Goal: Information Seeking & Learning: Learn about a topic

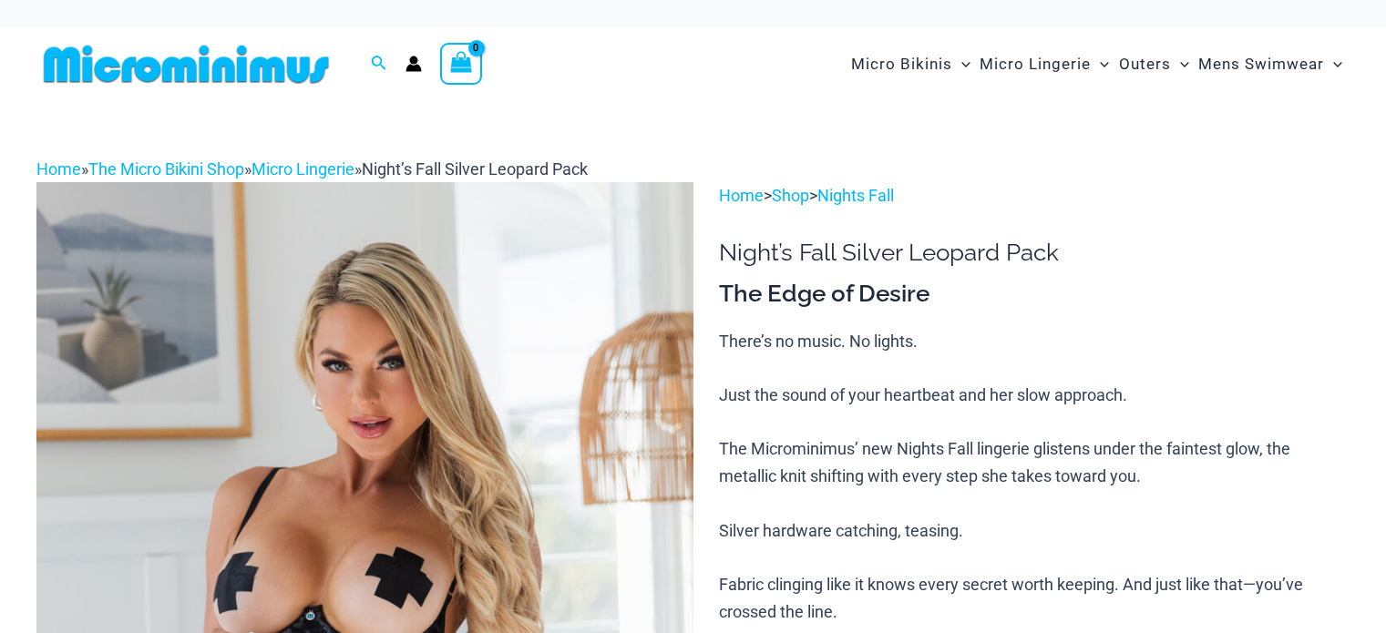
scroll to position [273, 0]
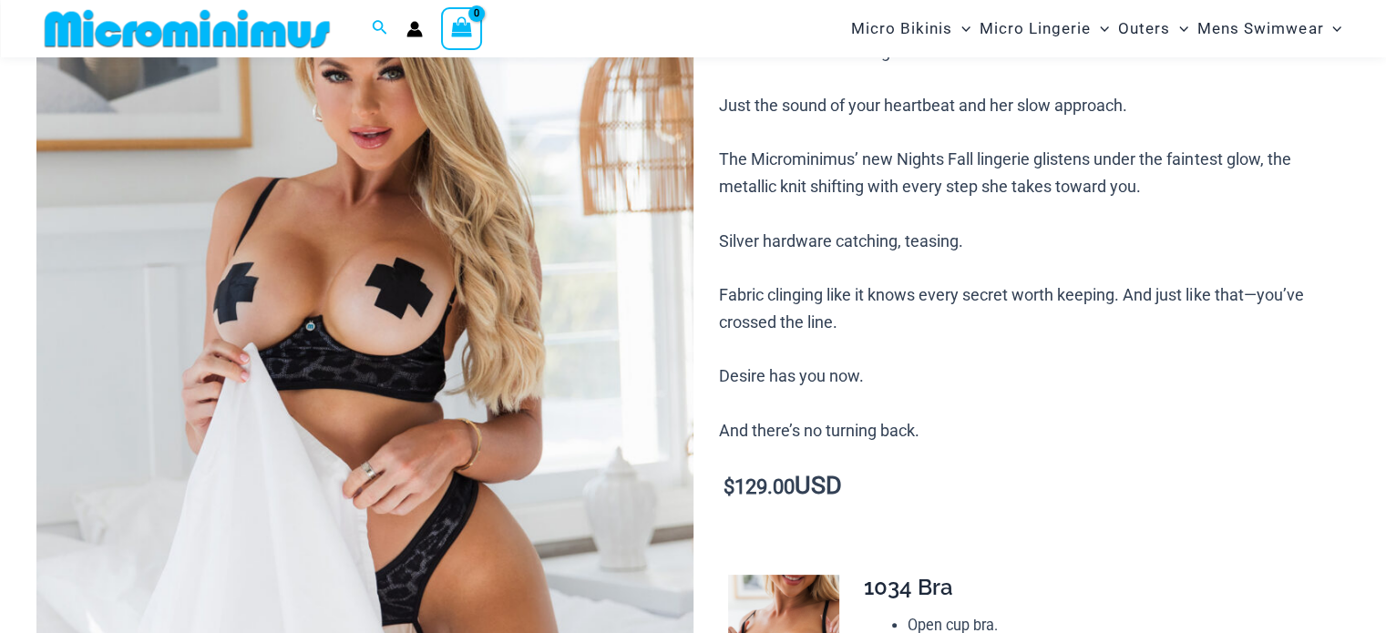
click at [420, 314] on img at bounding box center [364, 384] width 657 height 985
click at [419, 314] on img at bounding box center [364, 384] width 657 height 985
click at [419, 312] on img at bounding box center [364, 384] width 657 height 985
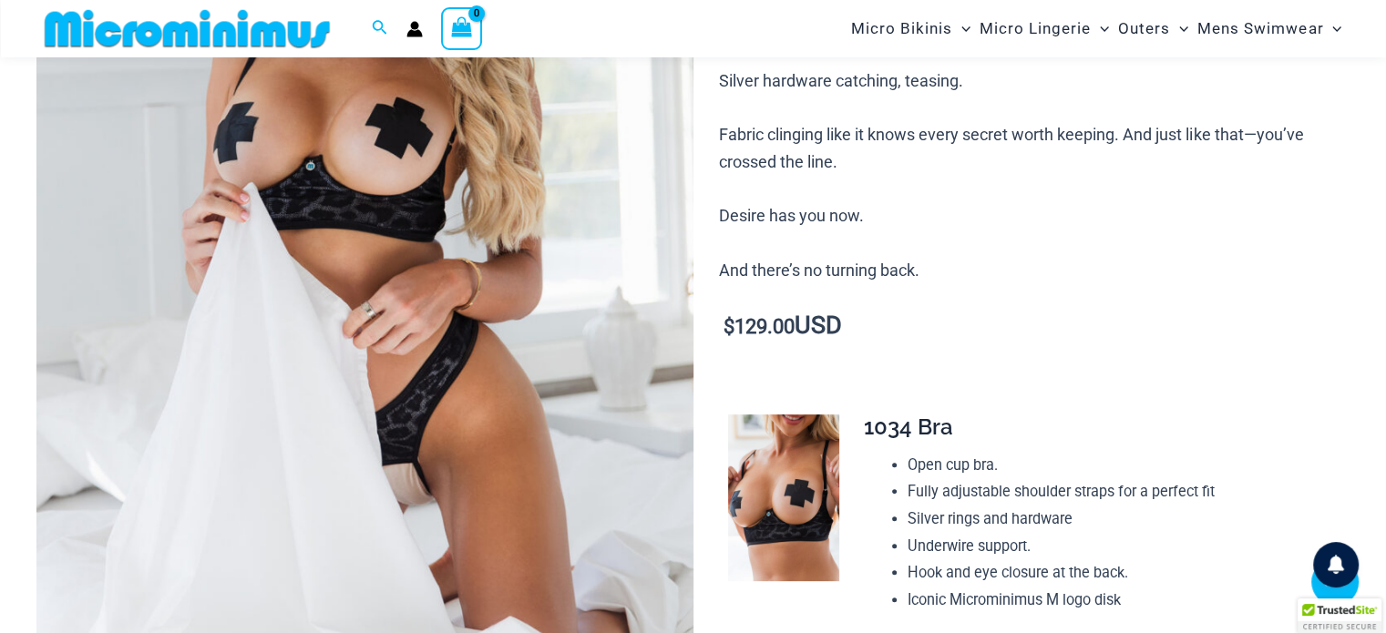
scroll to position [456, 0]
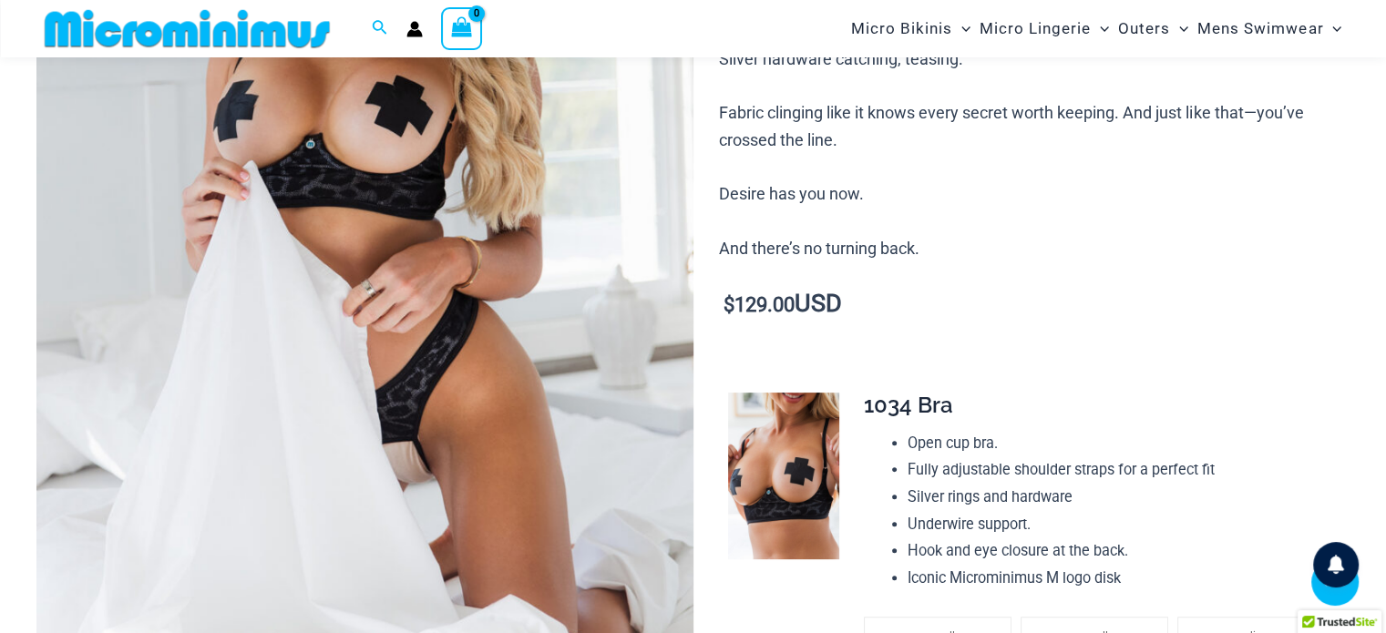
click at [413, 294] on img at bounding box center [364, 202] width 657 height 985
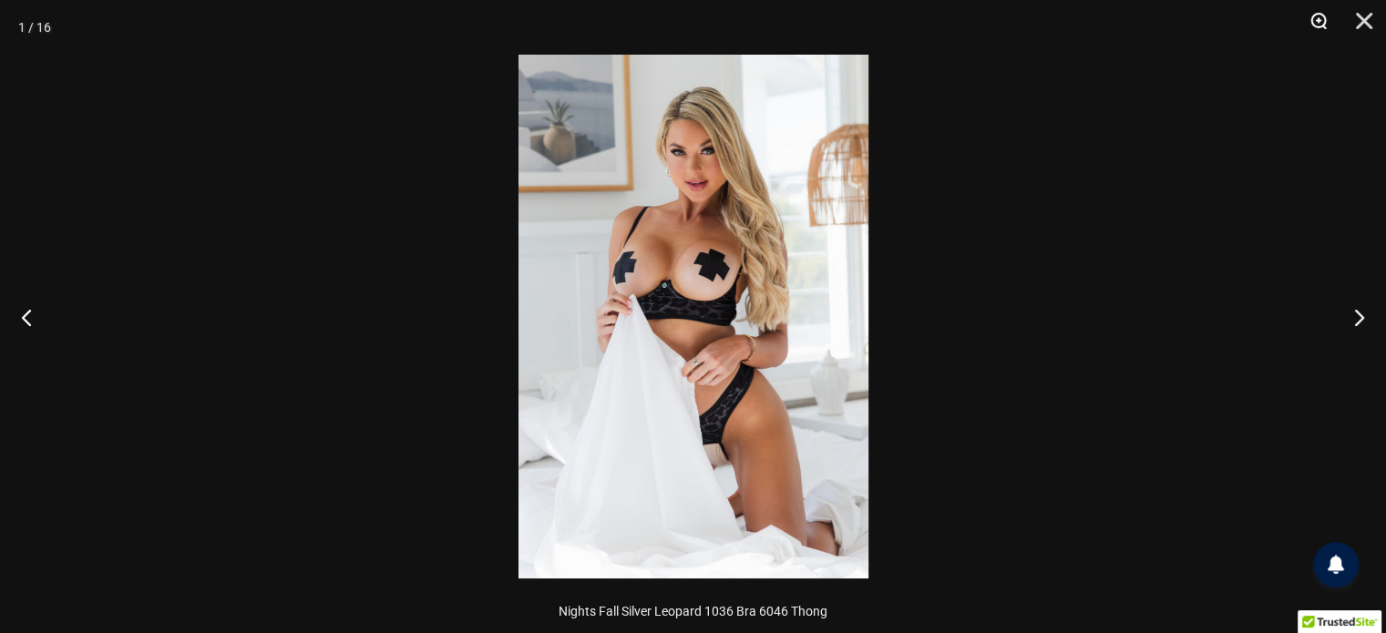
click at [1319, 16] on button "Zoom" at bounding box center [1312, 27] width 46 height 55
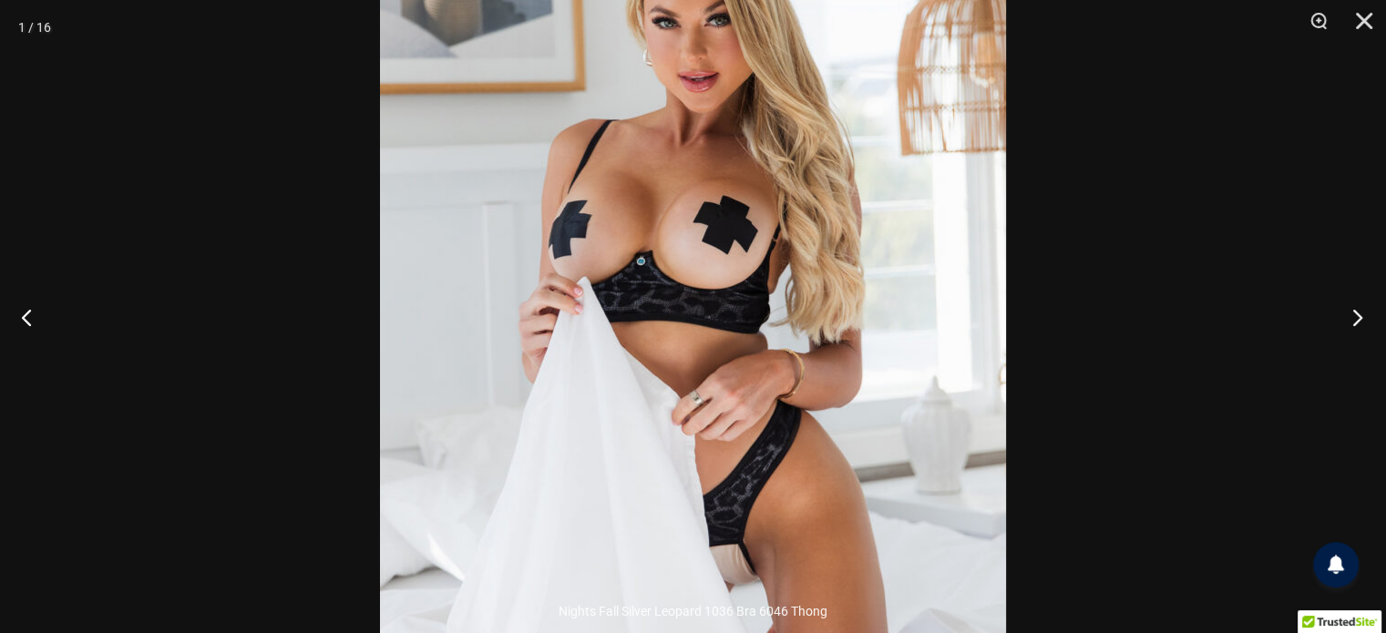
click at [1357, 310] on button "Next" at bounding box center [1352, 317] width 68 height 91
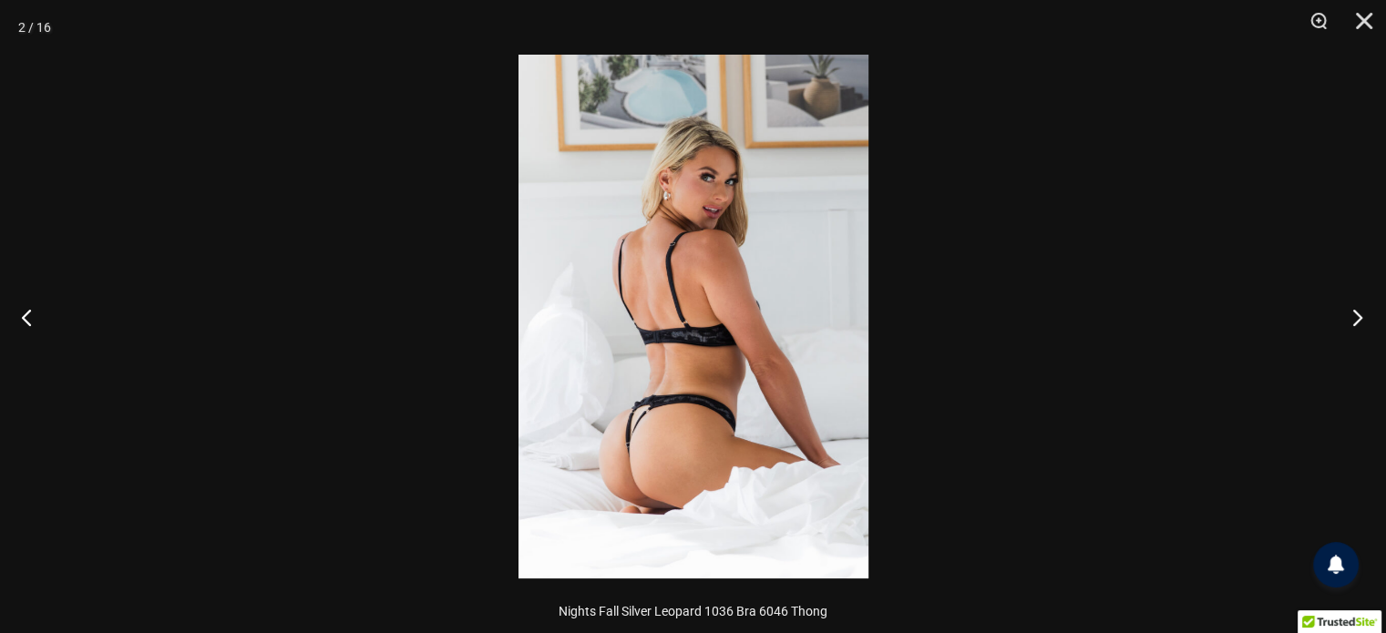
click at [1357, 310] on button "Next" at bounding box center [1352, 317] width 68 height 91
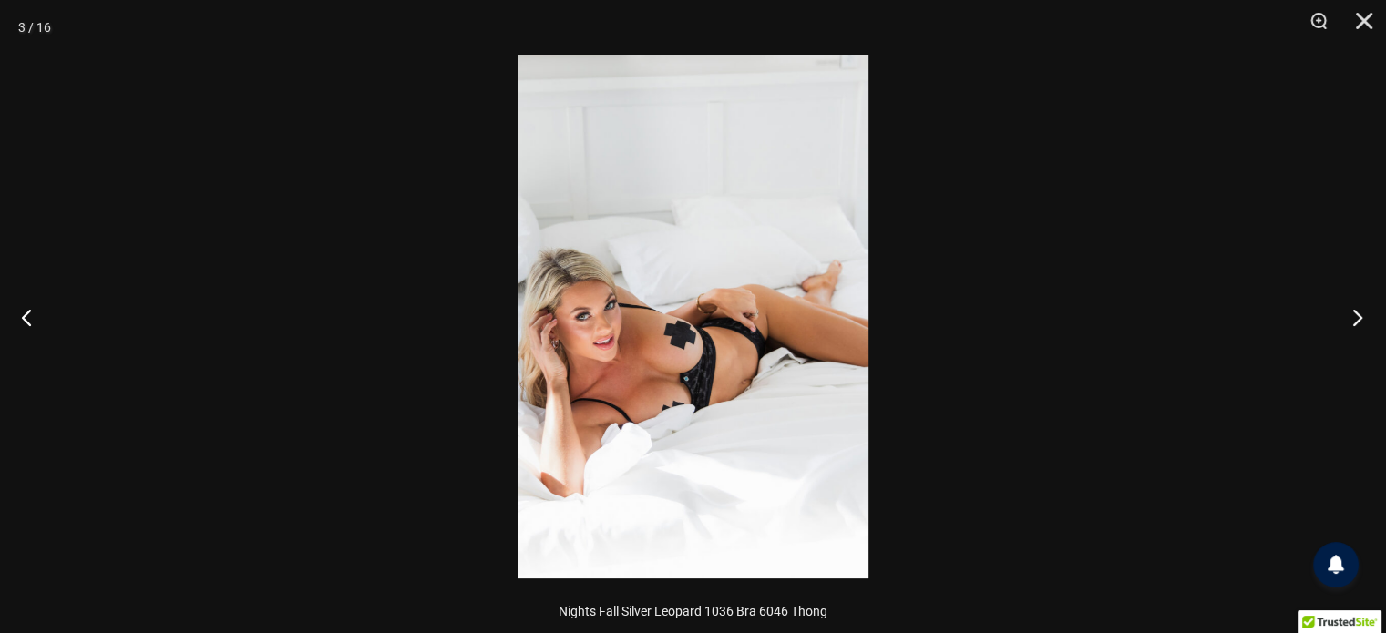
click at [1357, 309] on button "Next" at bounding box center [1352, 317] width 68 height 91
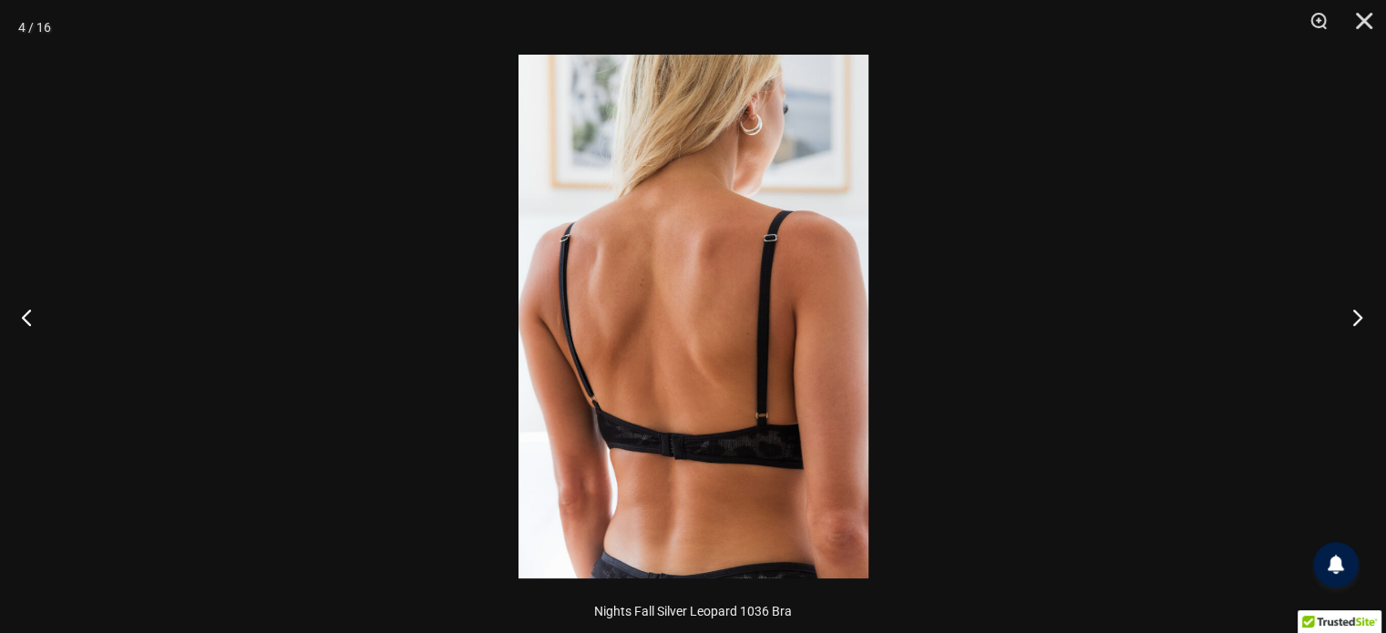
click at [1357, 309] on button "Next" at bounding box center [1352, 317] width 68 height 91
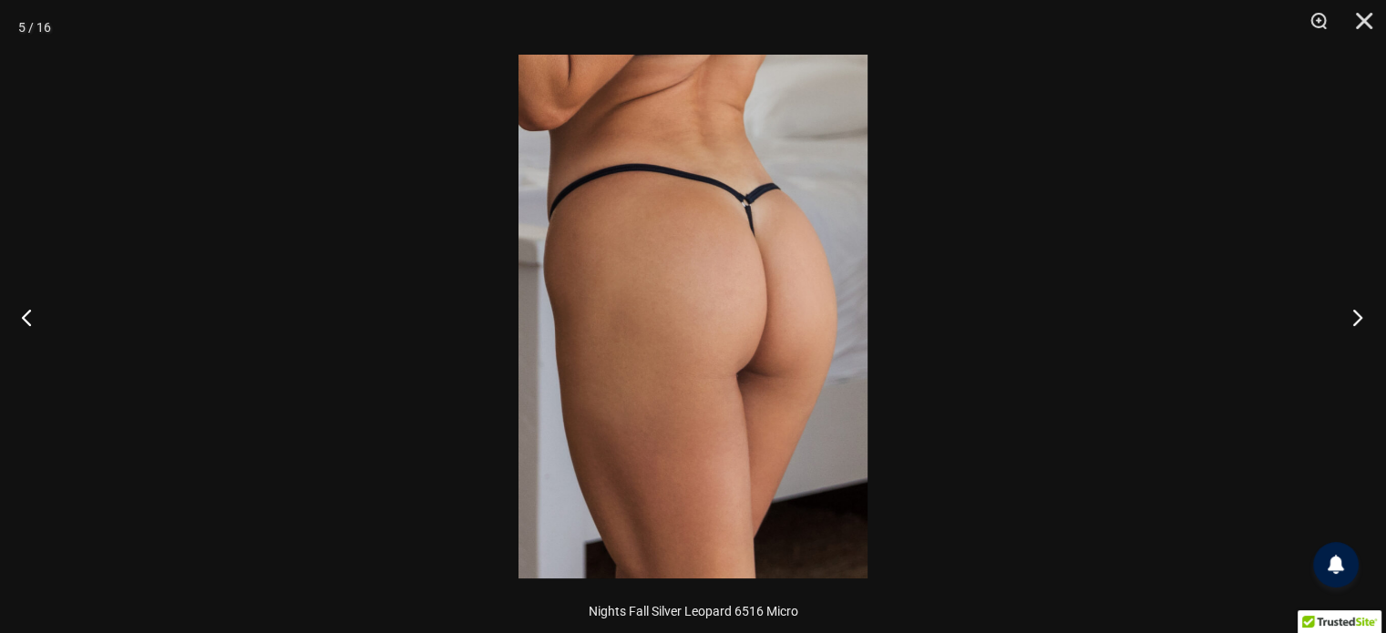
click at [1357, 309] on button "Next" at bounding box center [1352, 317] width 68 height 91
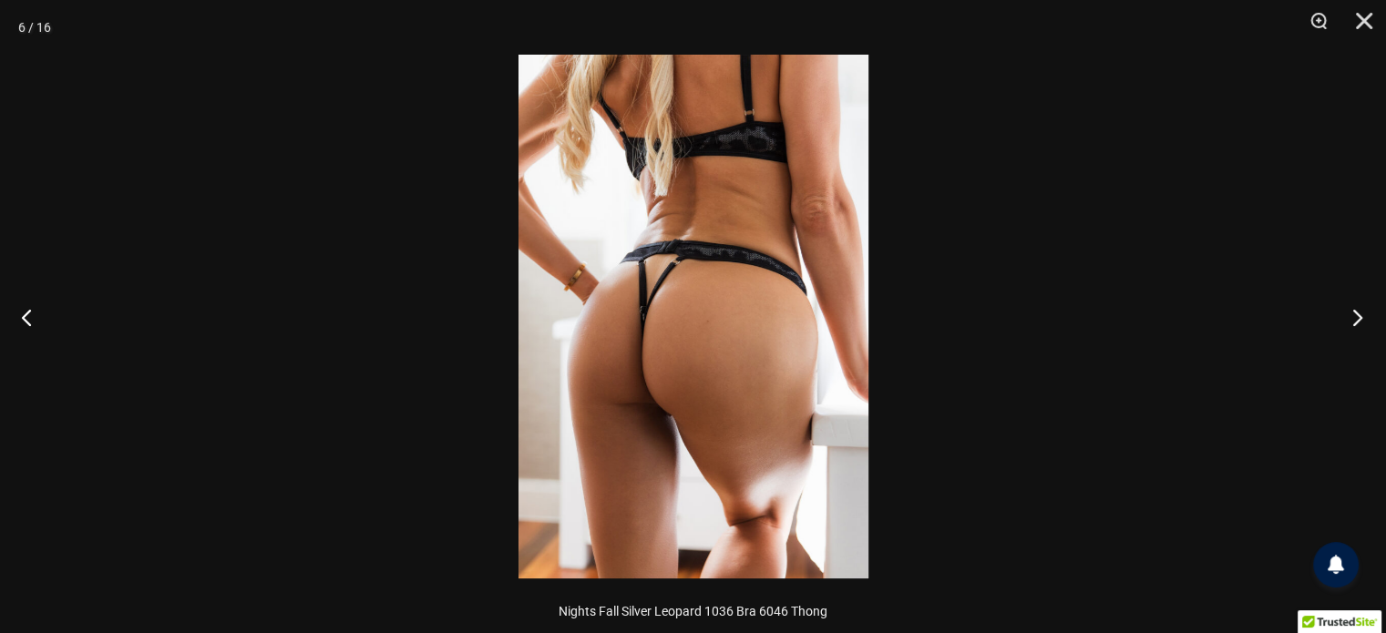
click at [1357, 309] on button "Next" at bounding box center [1352, 317] width 68 height 91
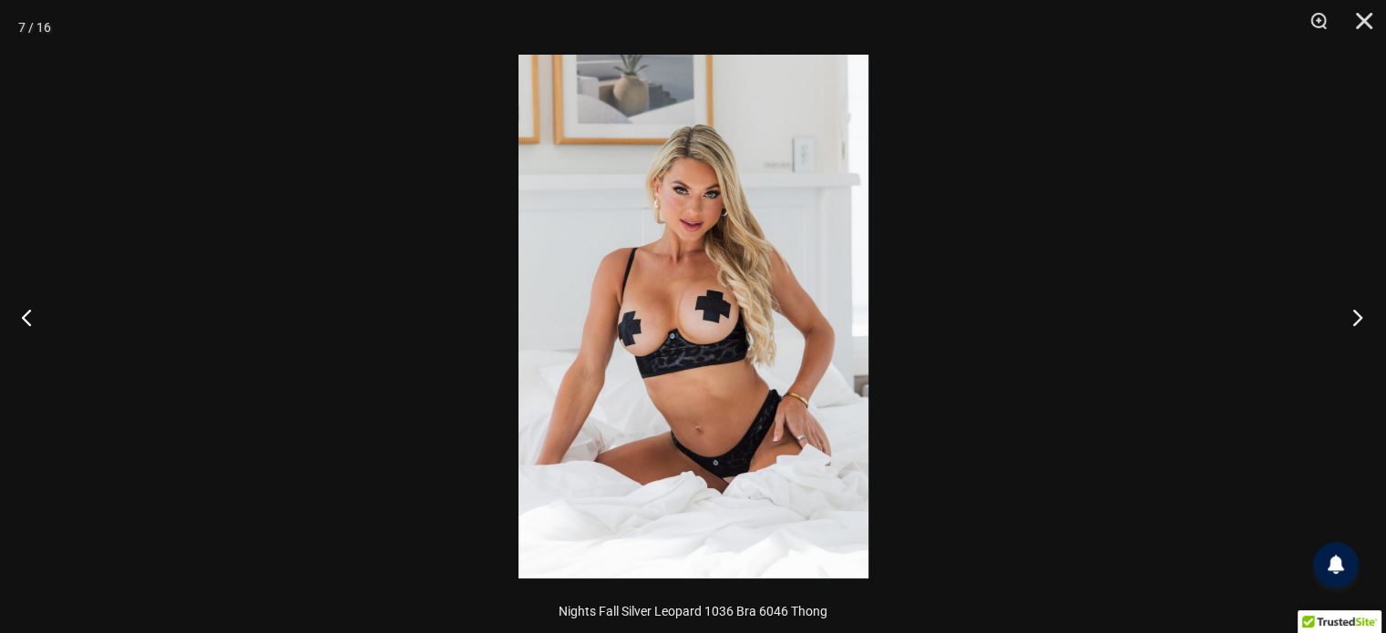
click at [1357, 310] on button "Next" at bounding box center [1352, 317] width 68 height 91
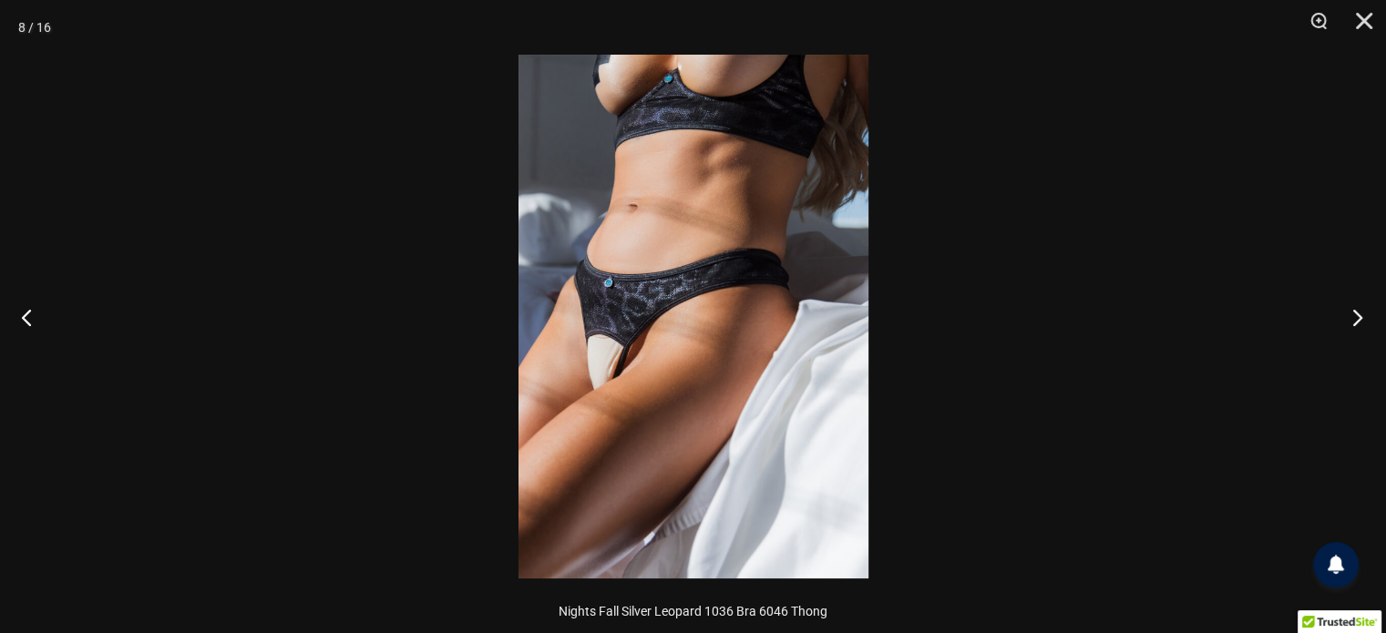
click at [1357, 311] on button "Next" at bounding box center [1352, 317] width 68 height 91
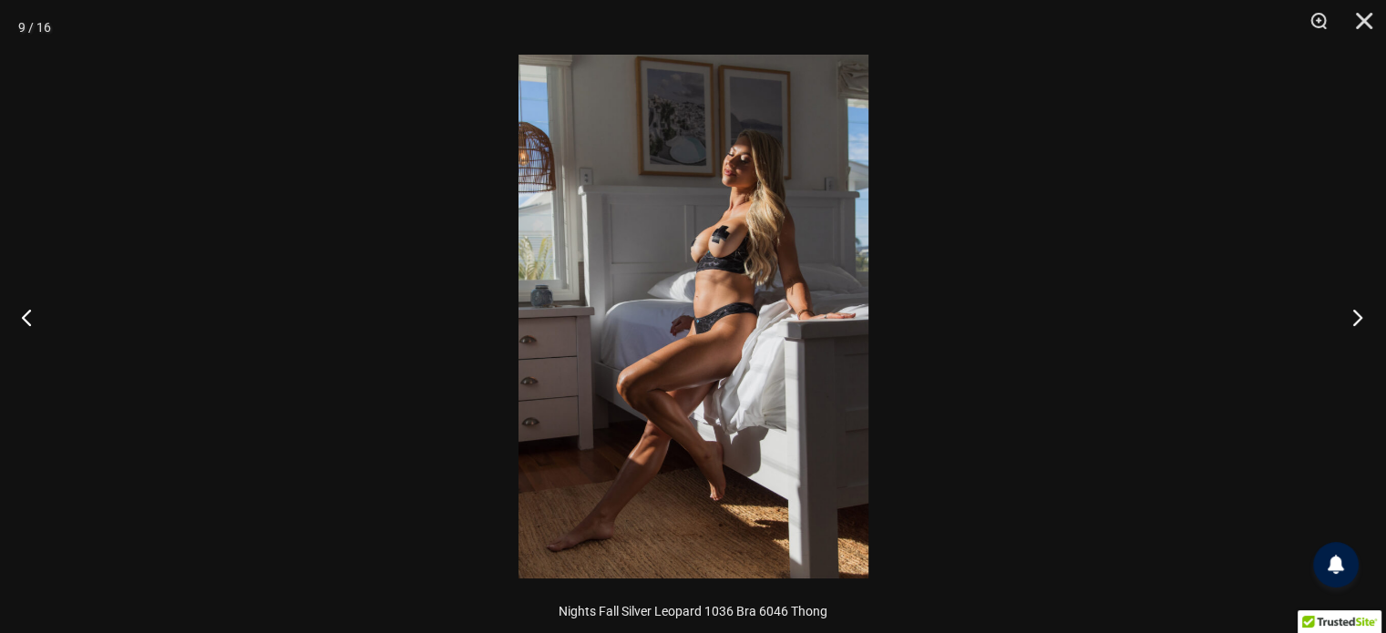
click at [1357, 311] on button "Next" at bounding box center [1352, 317] width 68 height 91
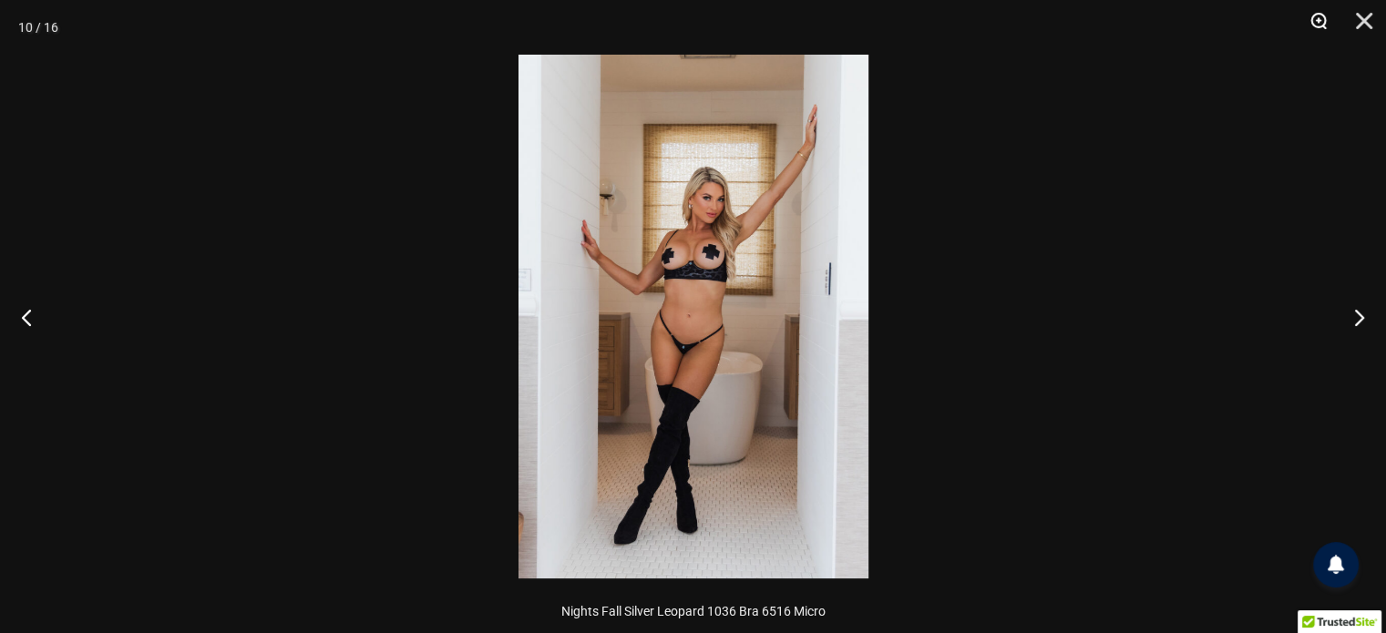
click at [1323, 17] on button "Zoom" at bounding box center [1312, 27] width 46 height 55
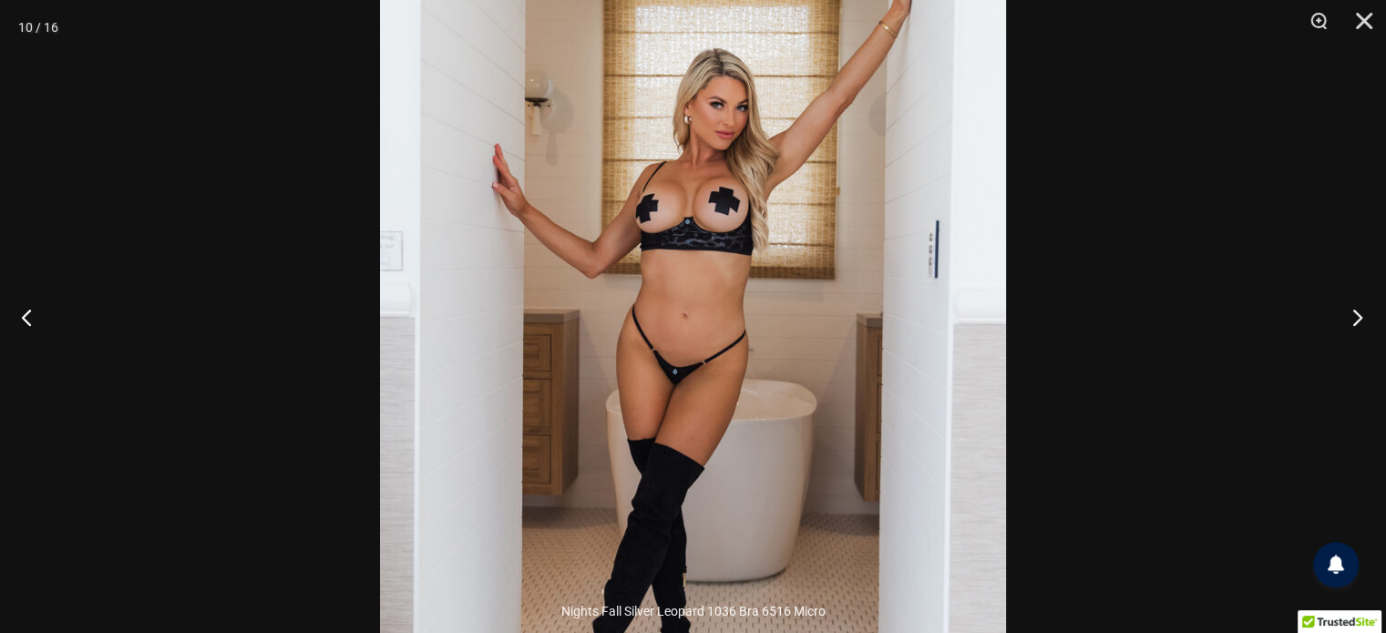
click at [1355, 309] on button "Next" at bounding box center [1352, 317] width 68 height 91
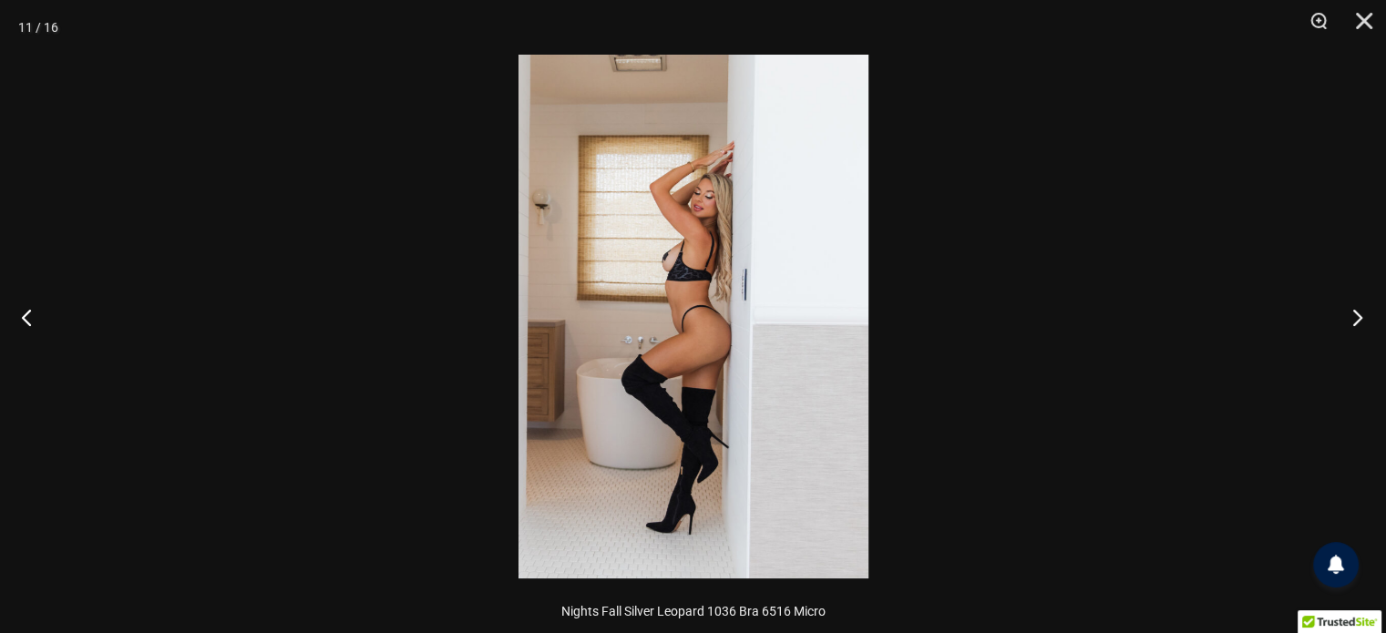
click at [1359, 313] on button "Next" at bounding box center [1352, 317] width 68 height 91
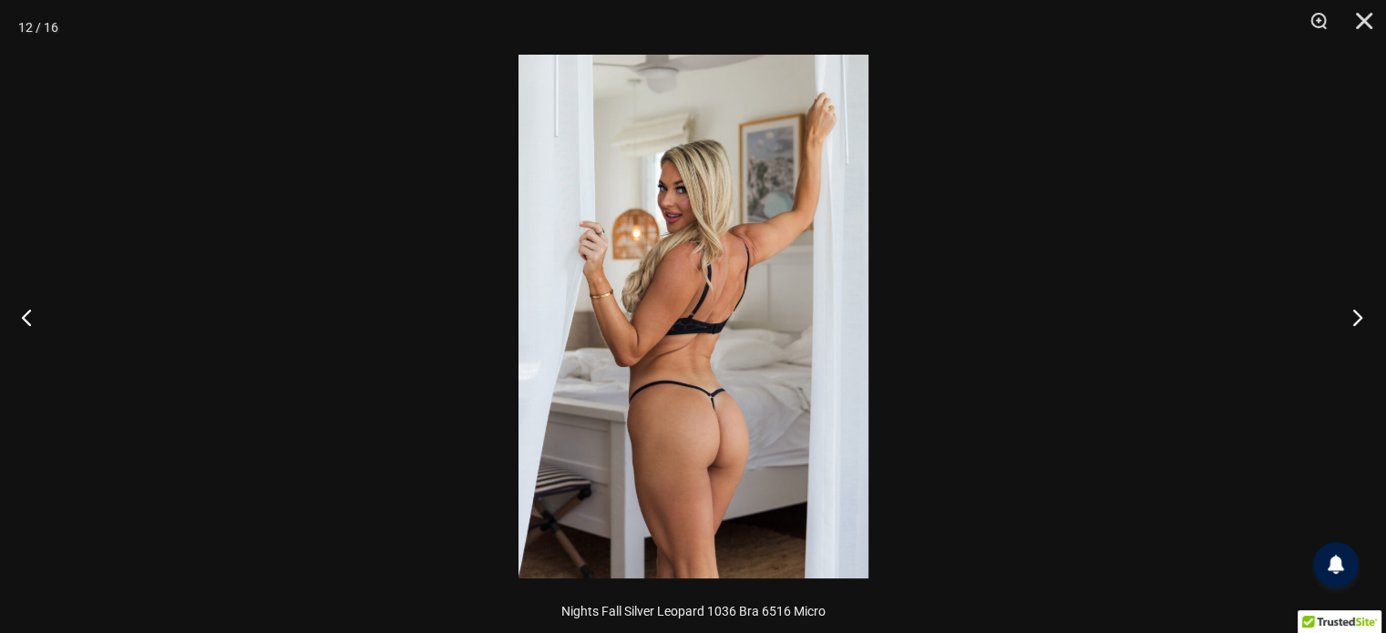
click at [1359, 313] on button "Next" at bounding box center [1352, 317] width 68 height 91
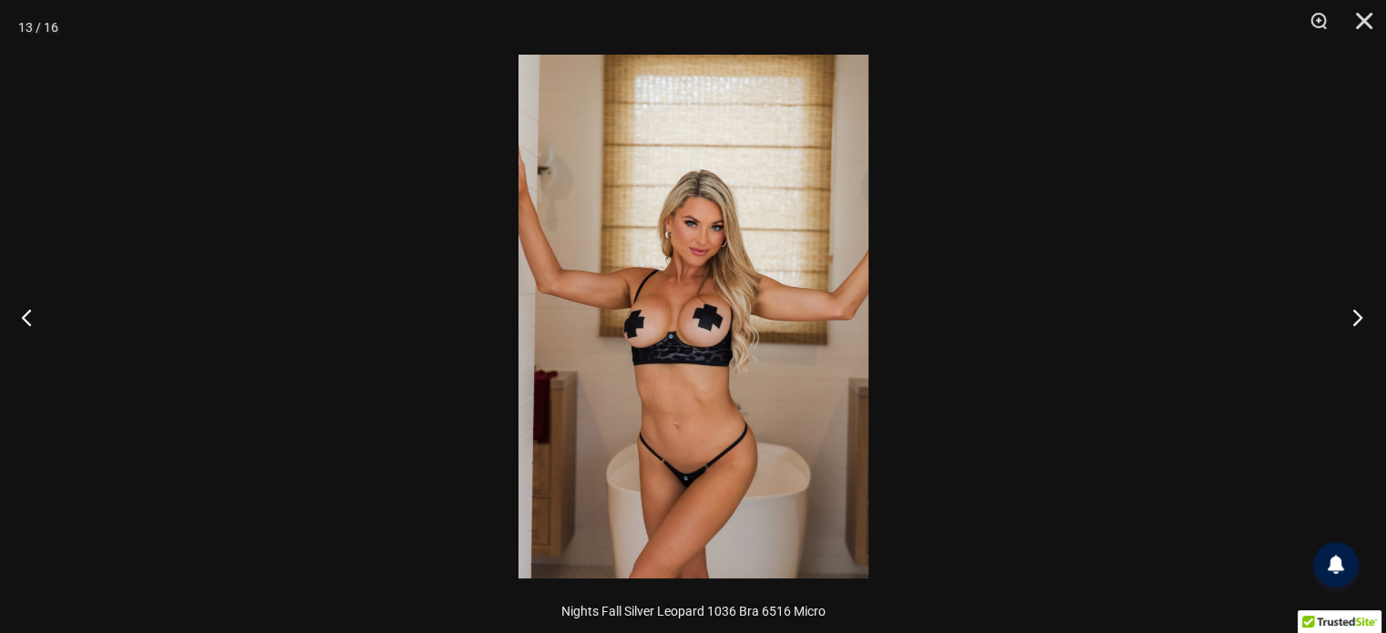
click at [1359, 313] on button "Next" at bounding box center [1352, 317] width 68 height 91
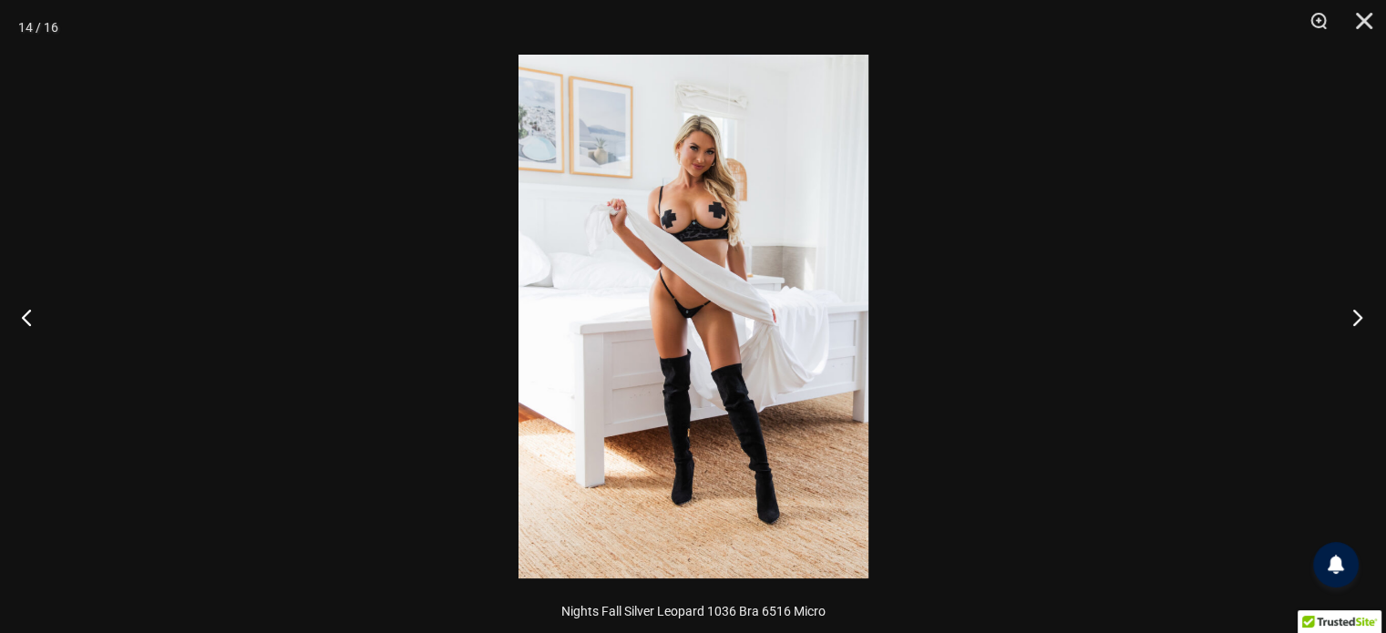
click at [1359, 313] on button "Next" at bounding box center [1352, 317] width 68 height 91
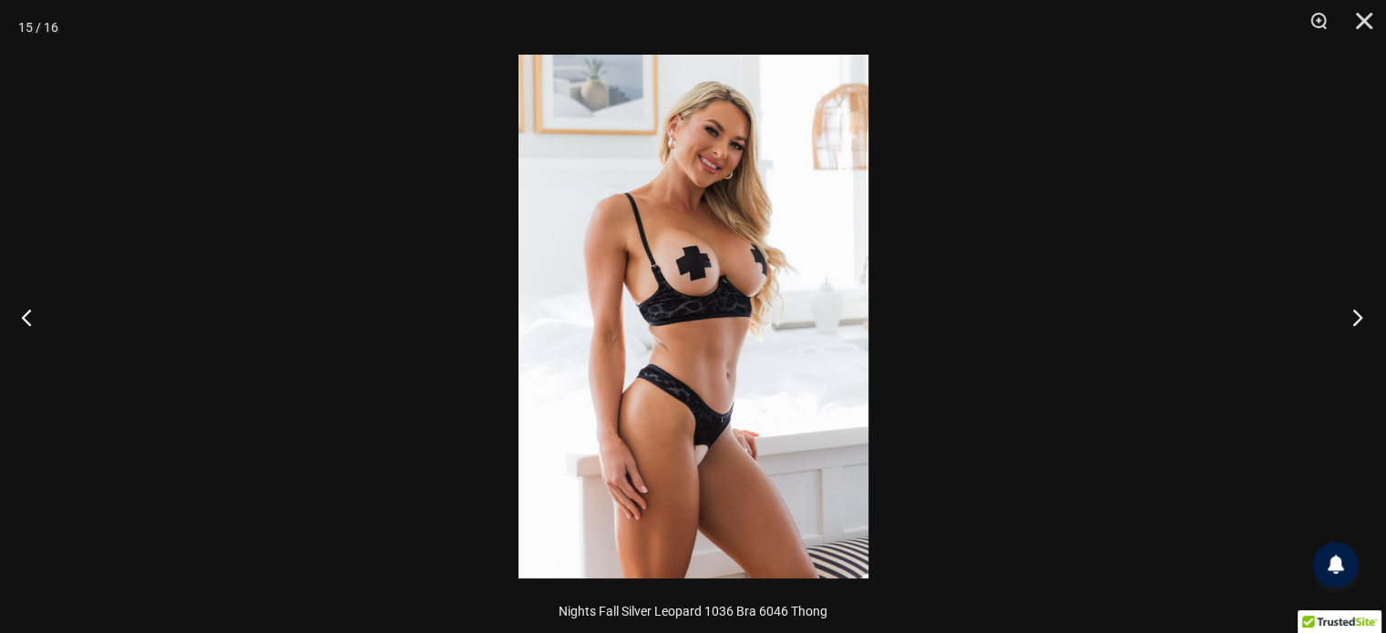
click at [1359, 313] on button "Next" at bounding box center [1352, 317] width 68 height 91
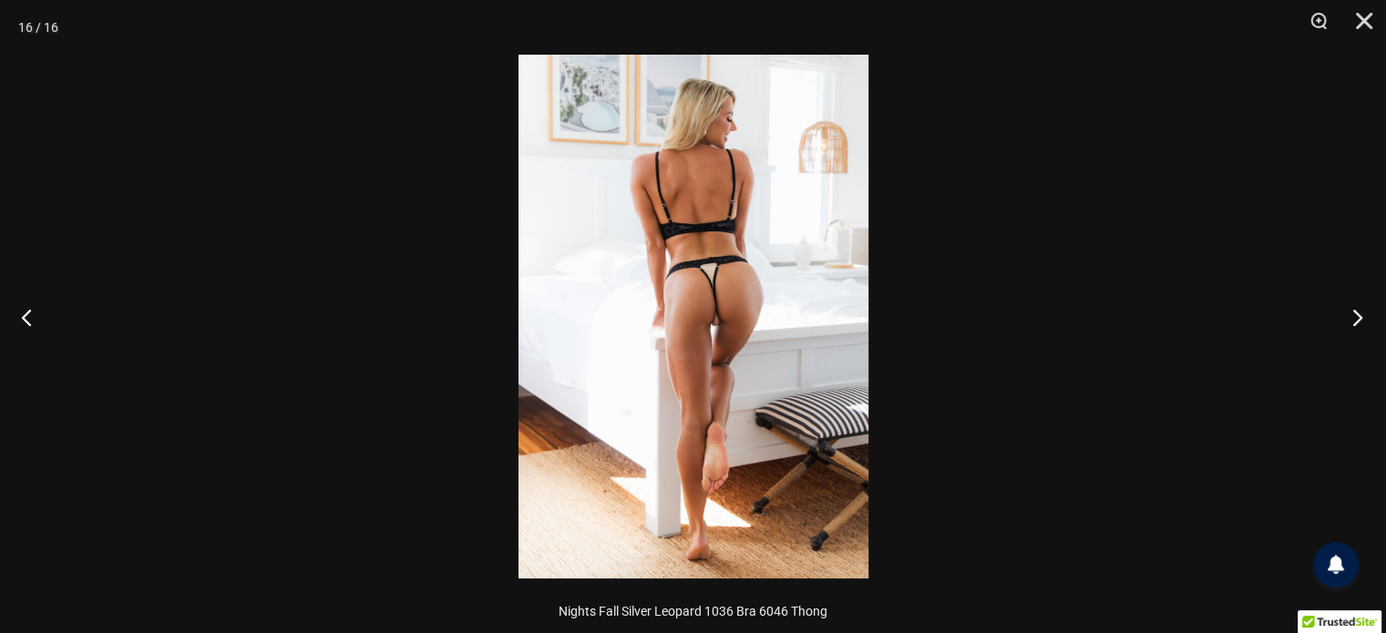
click at [1359, 314] on button "Next" at bounding box center [1352, 317] width 68 height 91
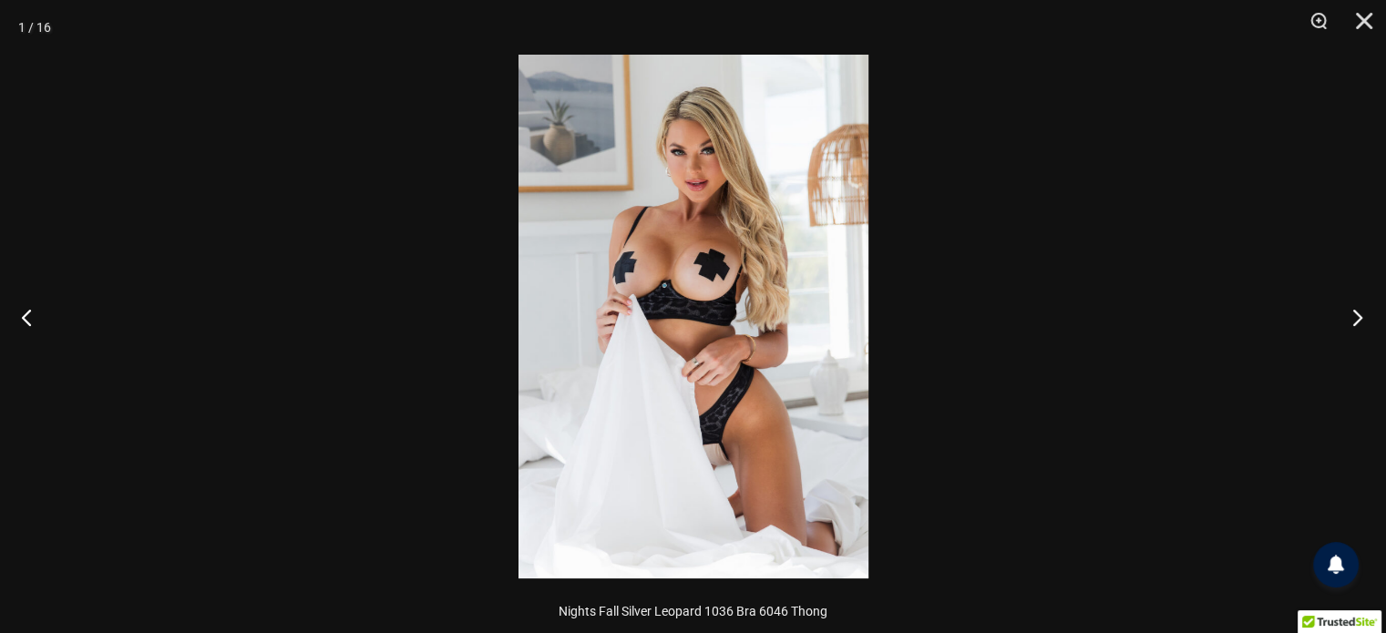
click at [1359, 314] on button "Next" at bounding box center [1352, 317] width 68 height 91
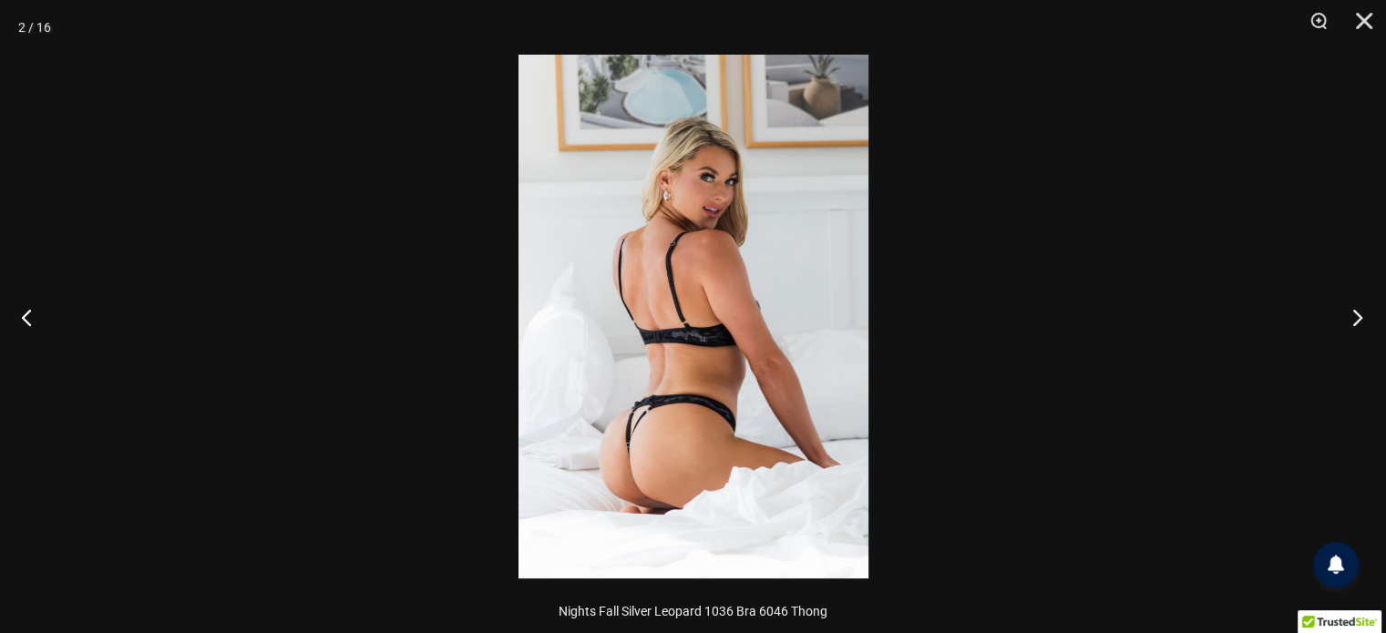
click at [1359, 315] on button "Next" at bounding box center [1352, 317] width 68 height 91
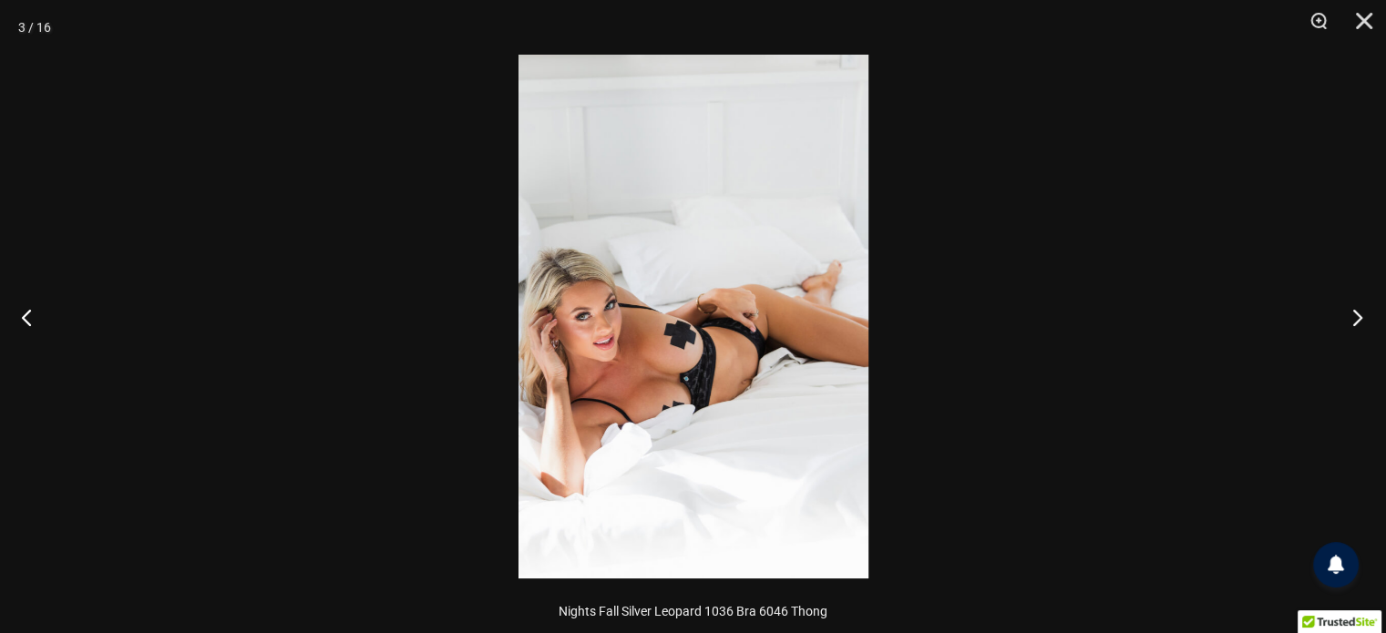
click at [1359, 315] on button "Next" at bounding box center [1352, 317] width 68 height 91
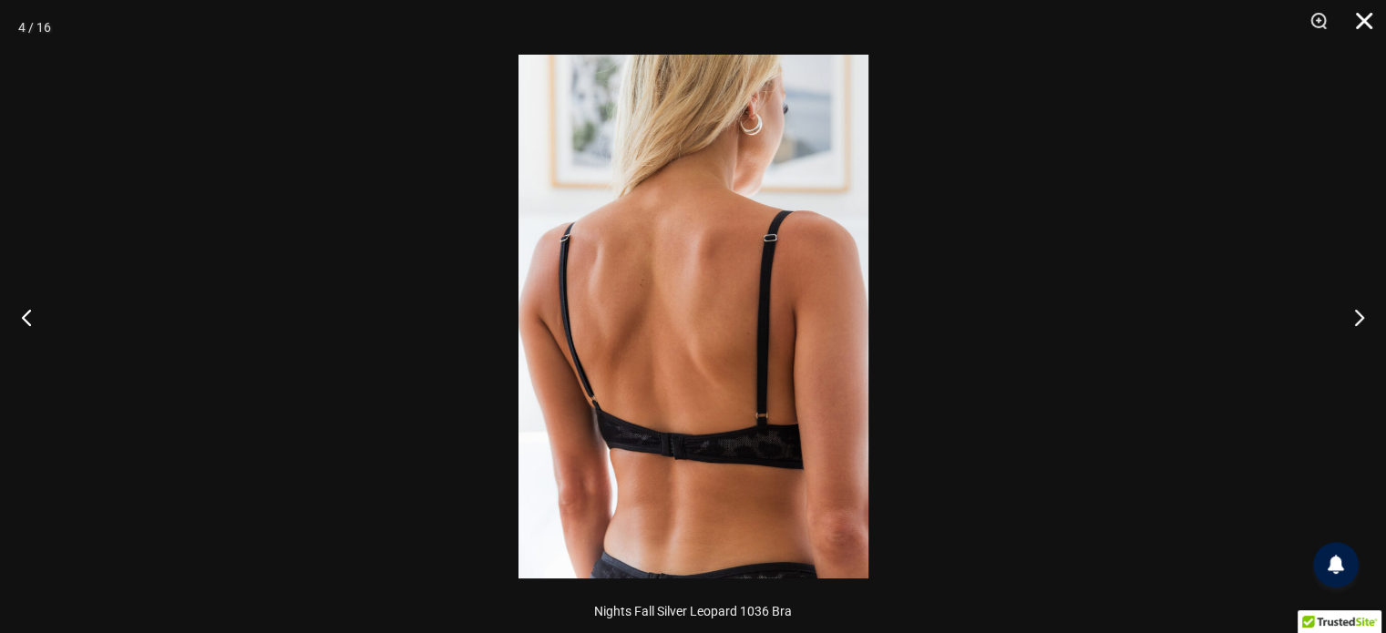
click at [1364, 12] on button "Close" at bounding box center [1358, 27] width 46 height 55
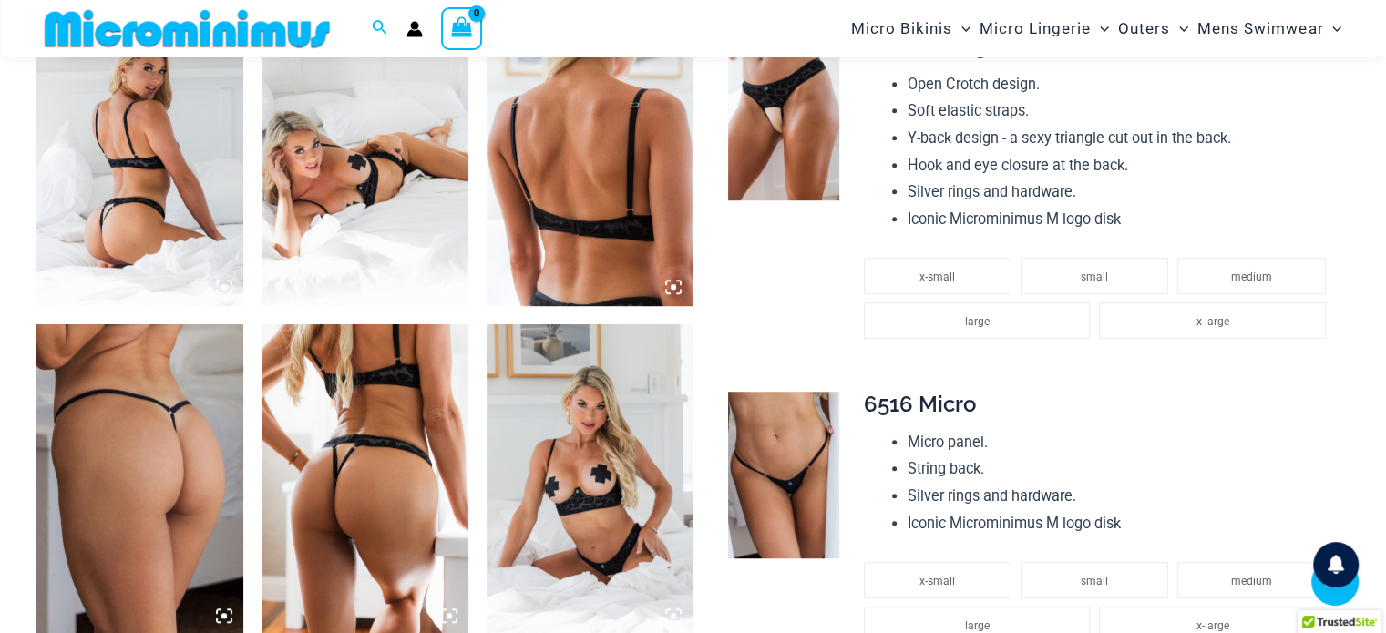
scroll to position [1185, 0]
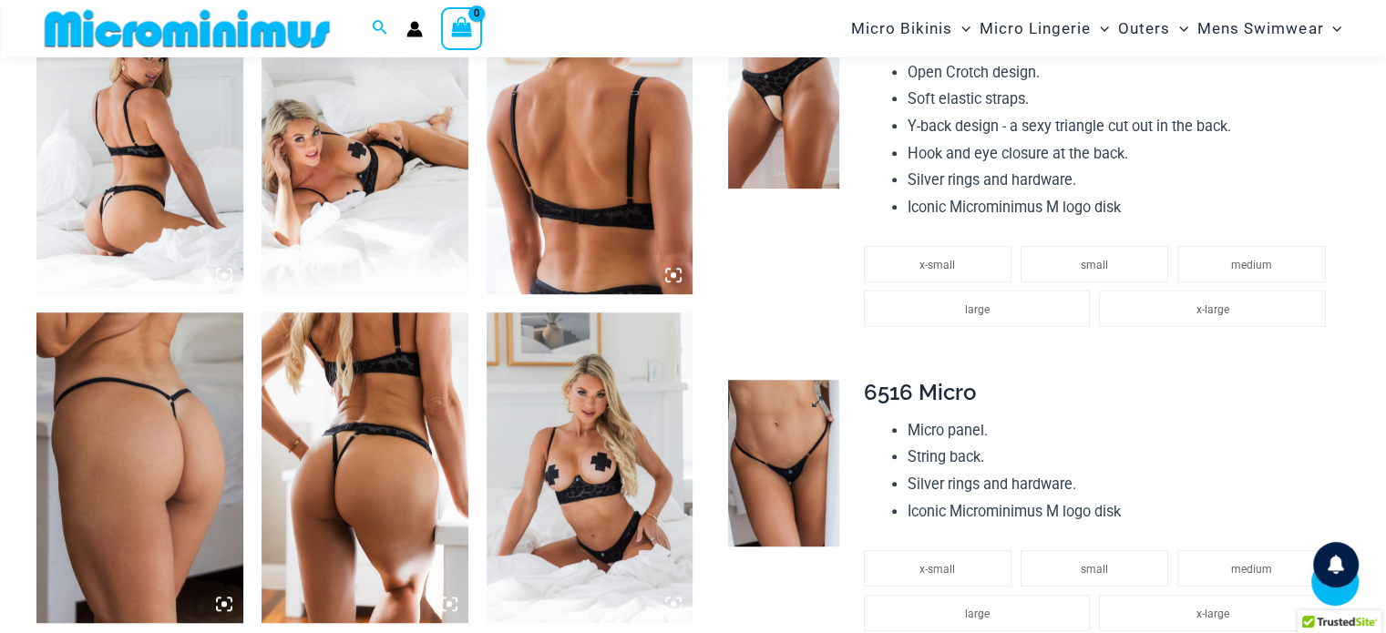
click at [798, 456] on img at bounding box center [783, 463] width 111 height 167
